Goal: Information Seeking & Learning: Learn about a topic

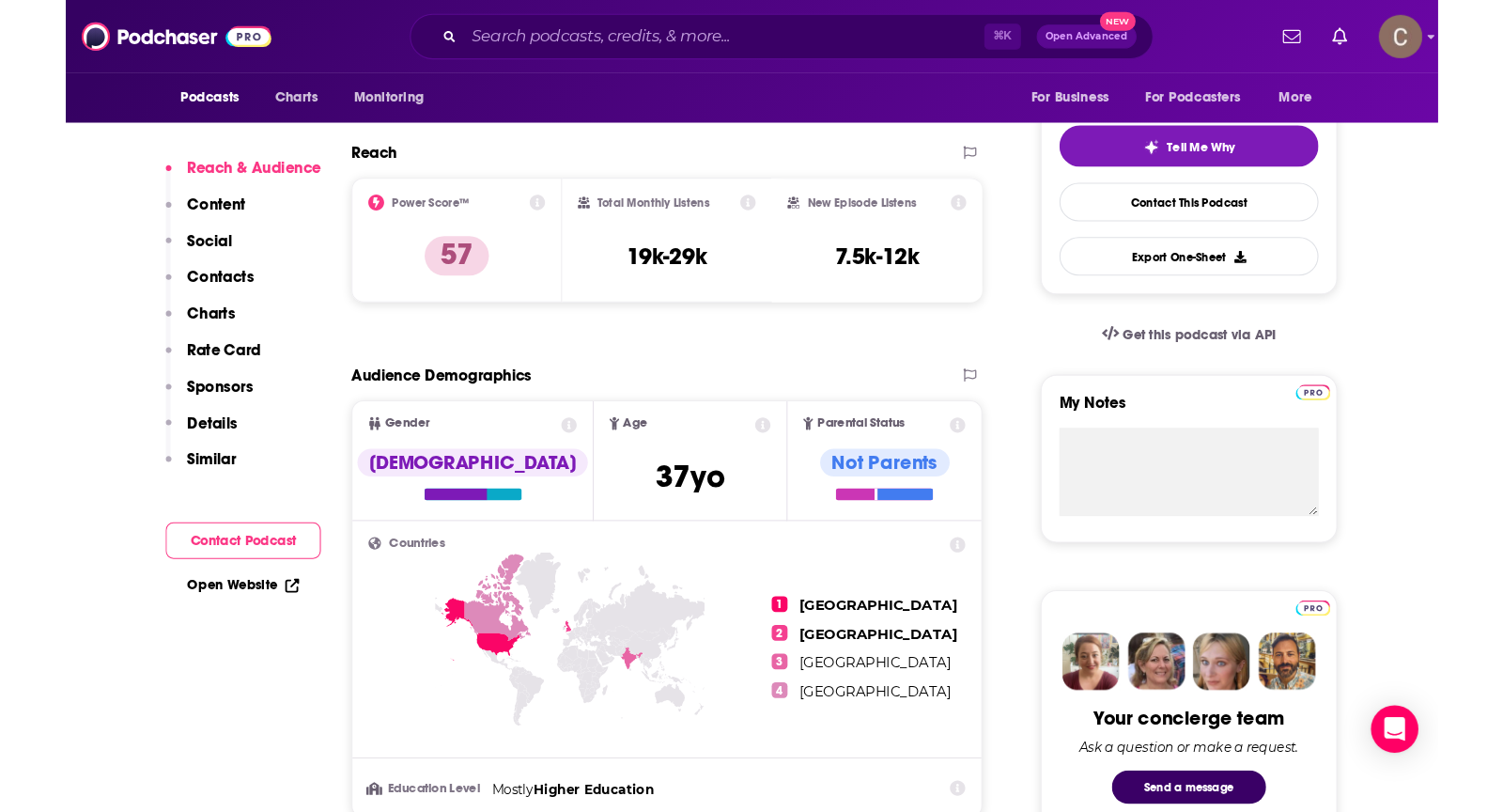
scroll to position [440, 0]
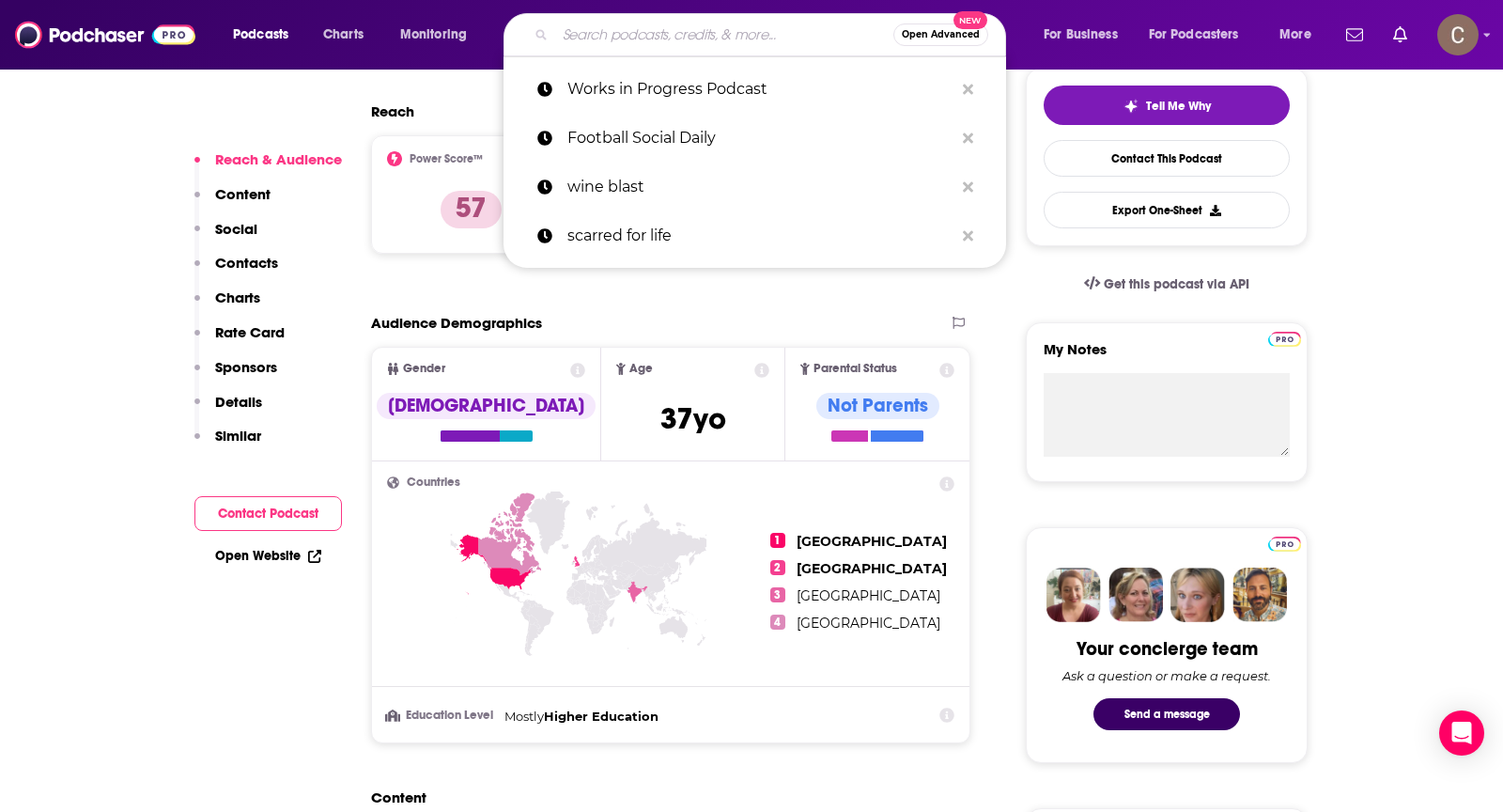
click at [744, 27] on input "Search podcasts, credits, & more..." at bounding box center [723, 34] width 338 height 31
paste input "[PERSON_NAME] Podcast"
type input "[PERSON_NAME] Podcast"
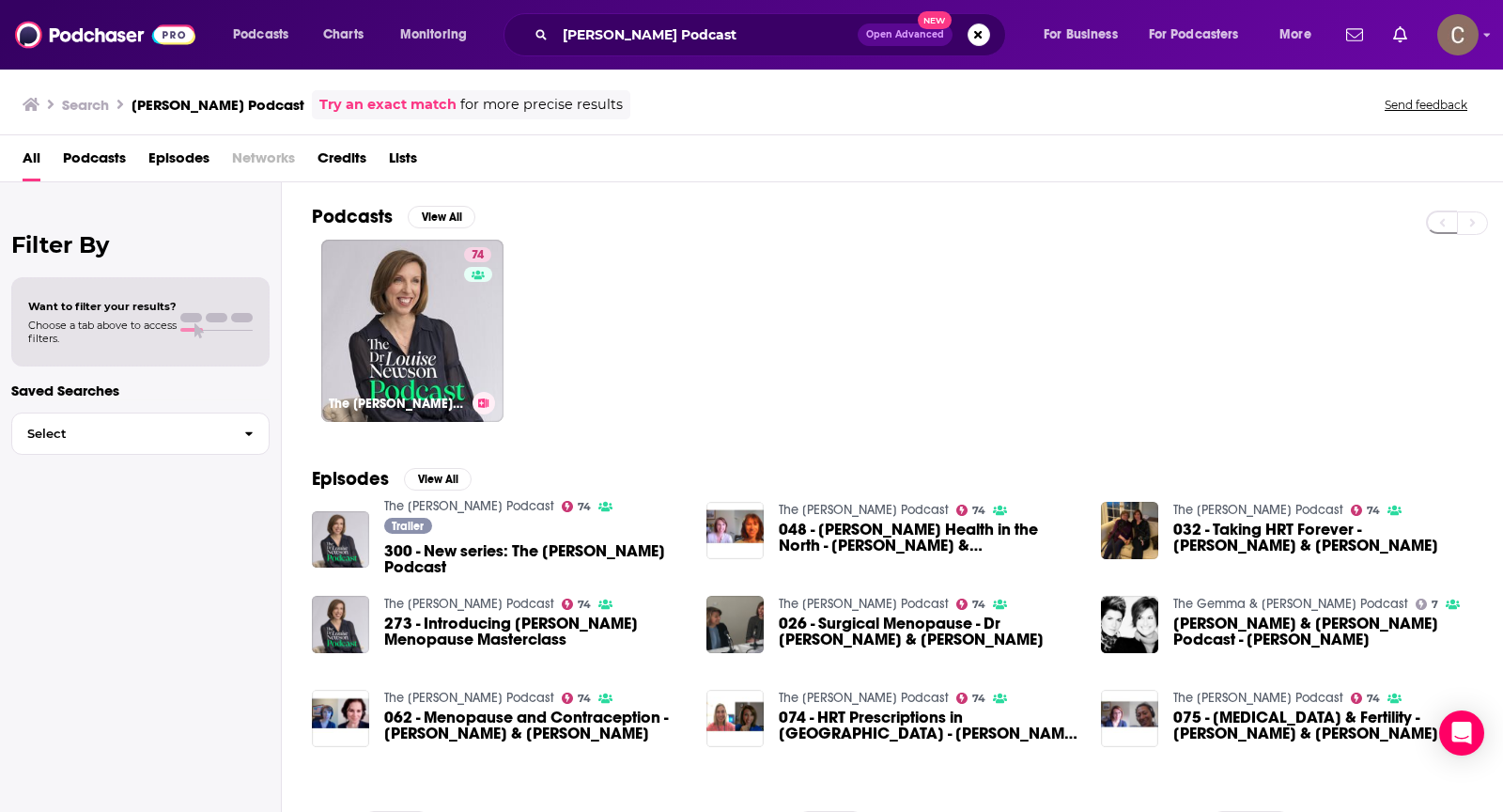
click at [450, 291] on link "74 The [PERSON_NAME] Podcast" at bounding box center [412, 330] width 182 height 182
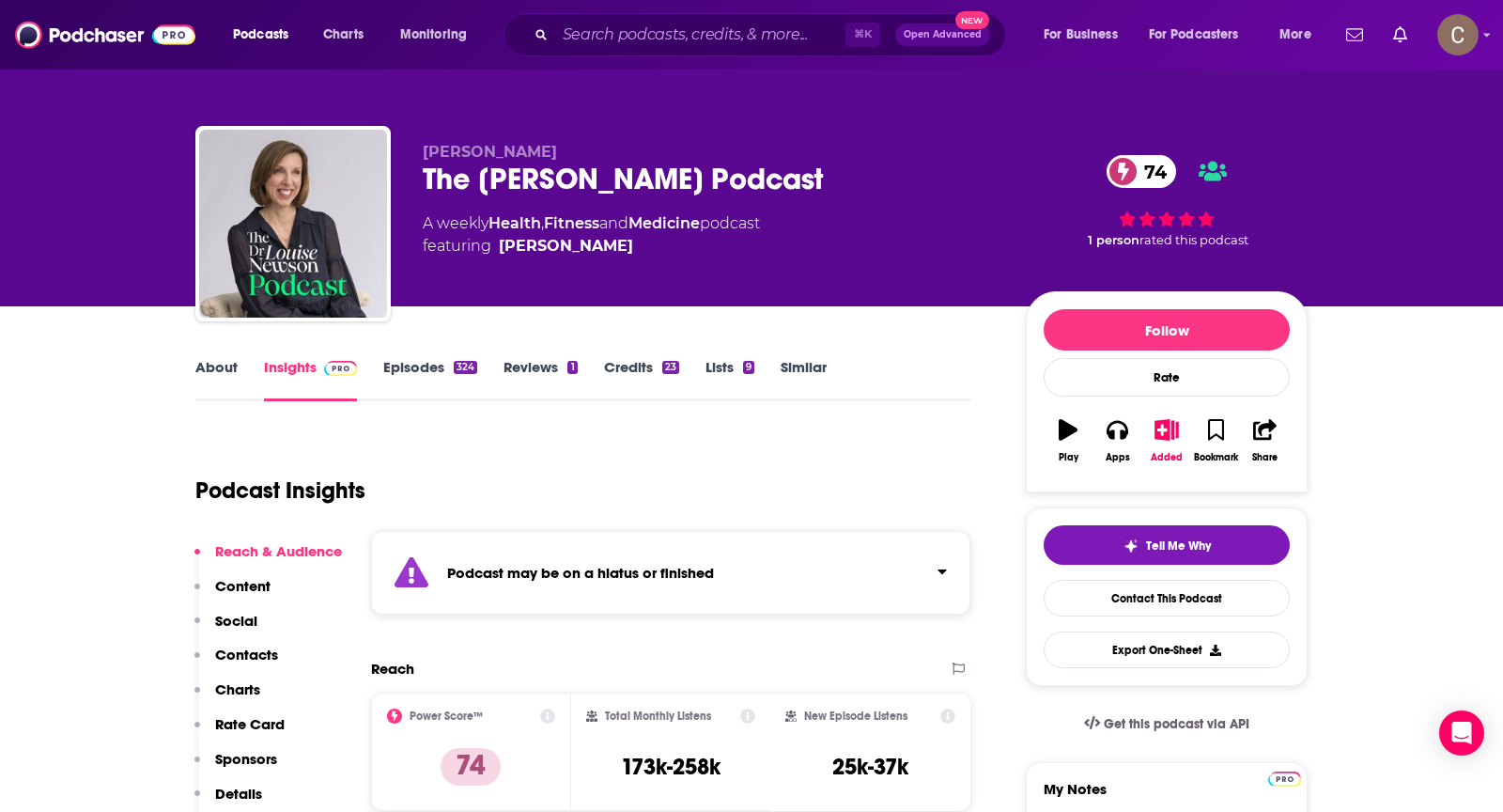
scroll to position [15, 0]
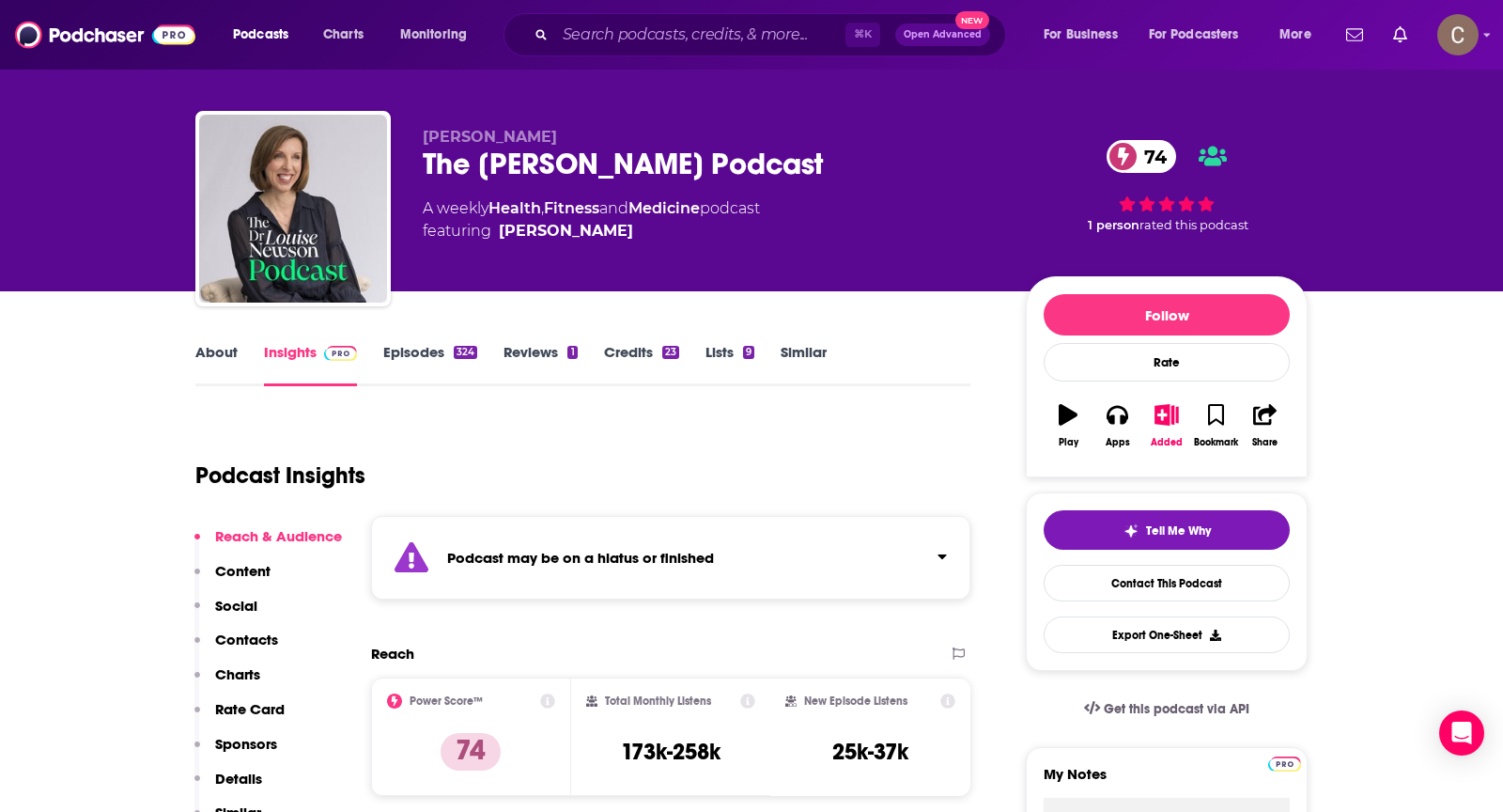
click at [842, 549] on div "Podcast may be on a hiatus or finished" at bounding box center [671, 557] width 599 height 84
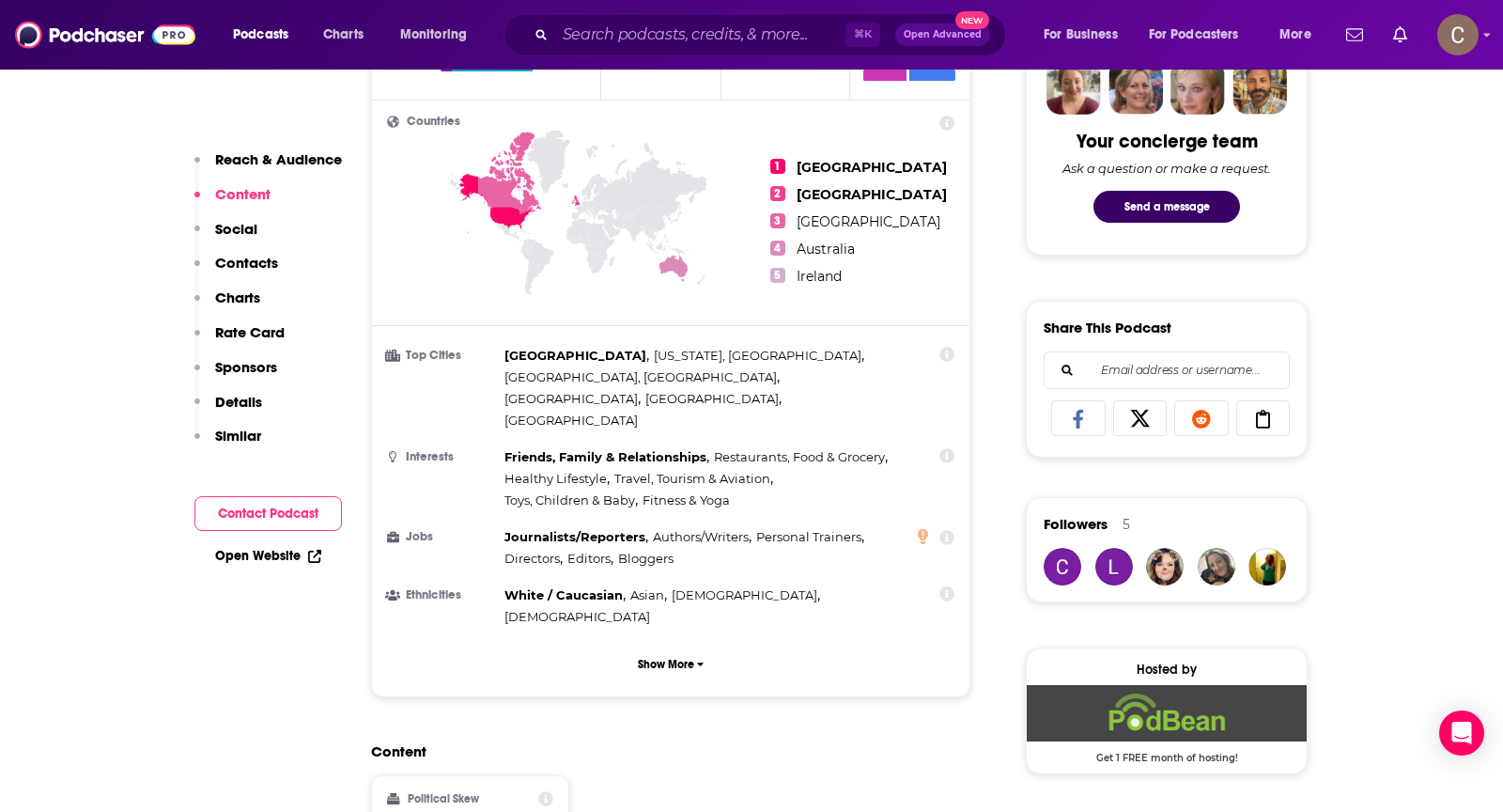
scroll to position [383, 0]
